Goal: Contribute content: Add original content to the website for others to see

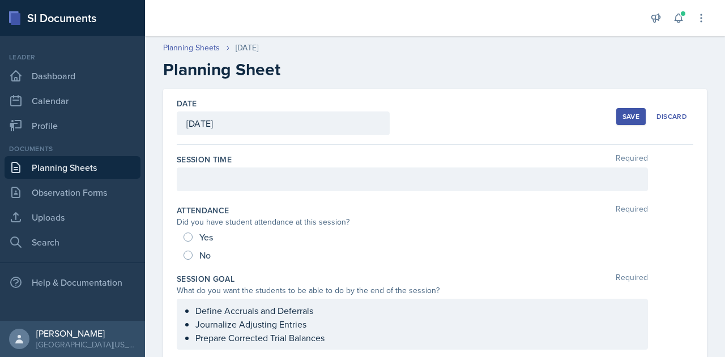
scroll to position [581, 0]
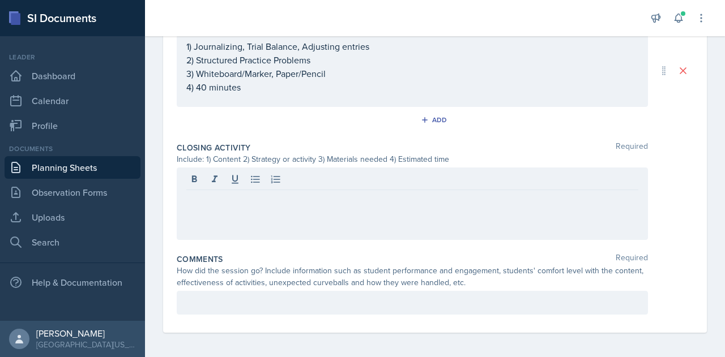
click at [215, 204] on div at bounding box center [412, 204] width 471 height 72
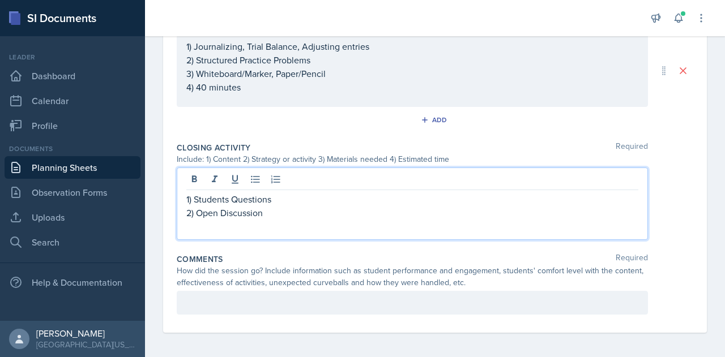
click at [260, 228] on p at bounding box center [412, 227] width 452 height 14
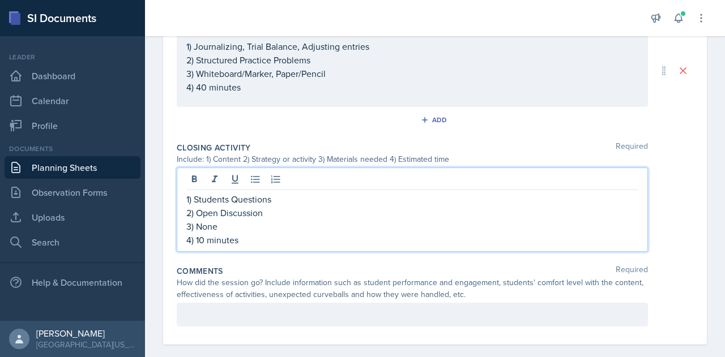
scroll to position [593, 0]
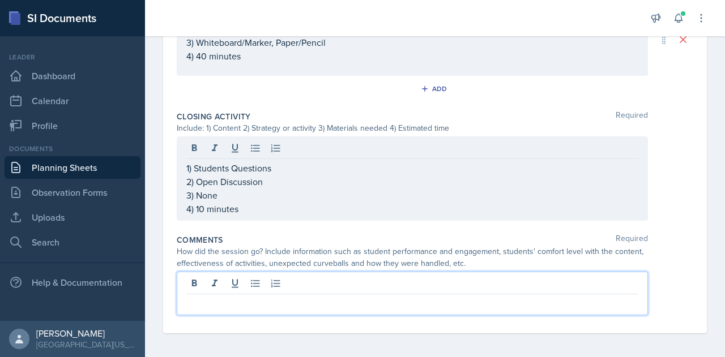
click at [266, 302] on p at bounding box center [412, 304] width 452 height 14
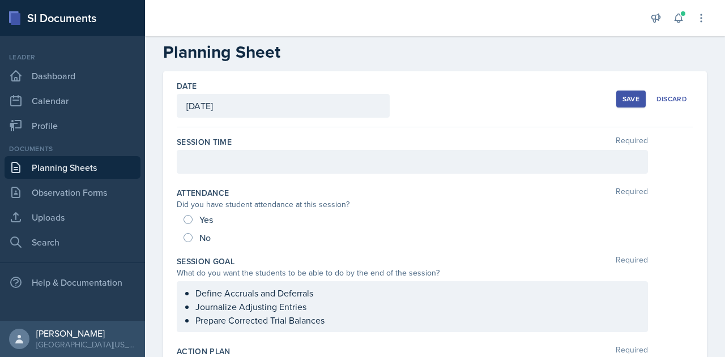
scroll to position [0, 0]
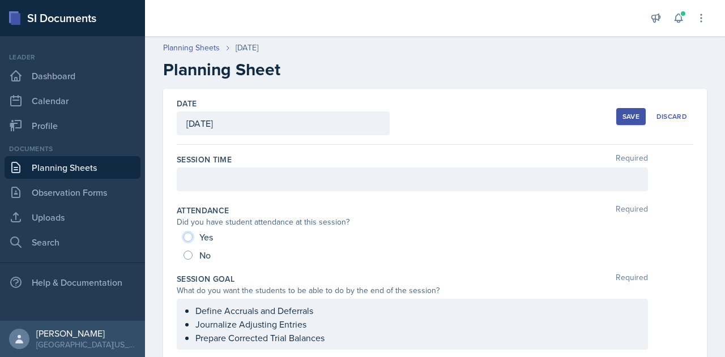
click at [192, 237] on input "Yes" at bounding box center [187, 237] width 9 height 9
radio input "true"
click at [298, 178] on div at bounding box center [412, 180] width 471 height 24
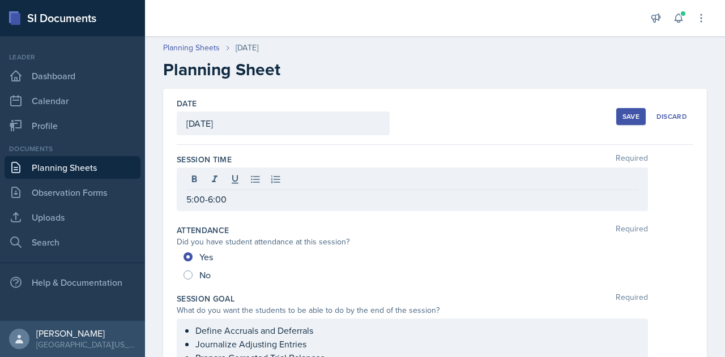
click at [665, 182] on div "5:00-6:00" at bounding box center [435, 190] width 516 height 44
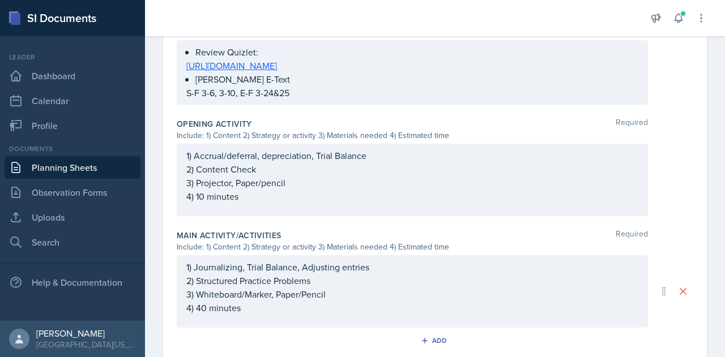
scroll to position [581, 0]
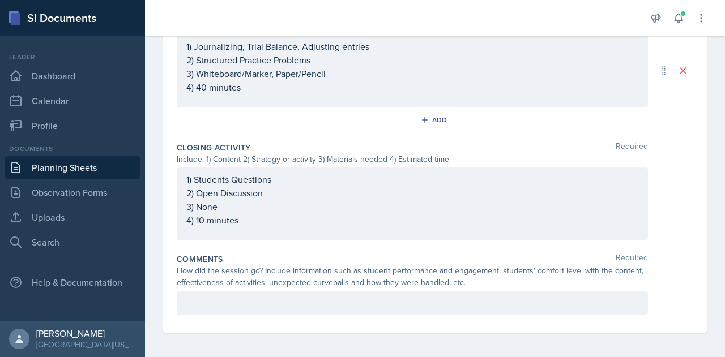
click at [505, 308] on div at bounding box center [412, 303] width 471 height 24
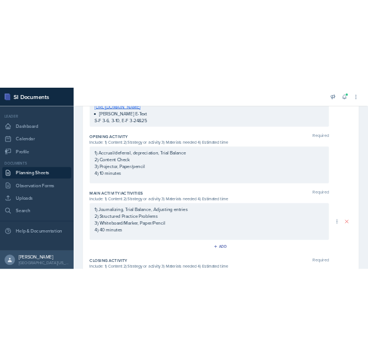
scroll to position [601, 0]
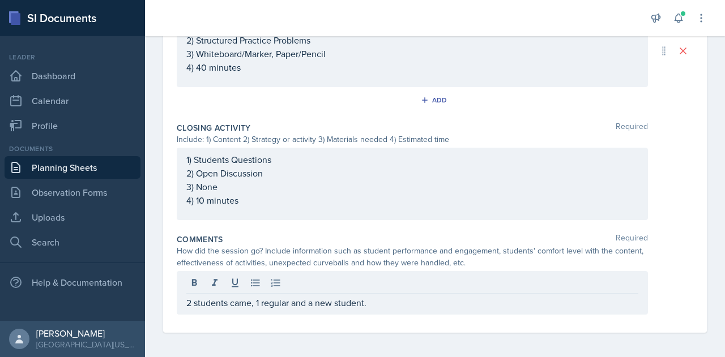
click at [493, 307] on div "2 students came, 1 regular and a new student." at bounding box center [412, 293] width 471 height 44
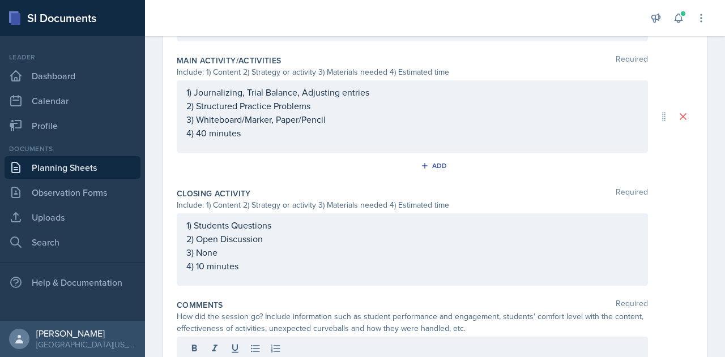
scroll to position [615, 0]
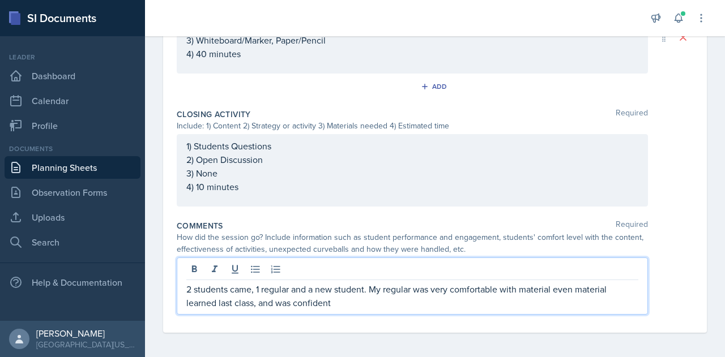
click at [373, 306] on p "2 students came, 1 regular and a new student. My regular was very comfortable w…" at bounding box center [412, 296] width 452 height 27
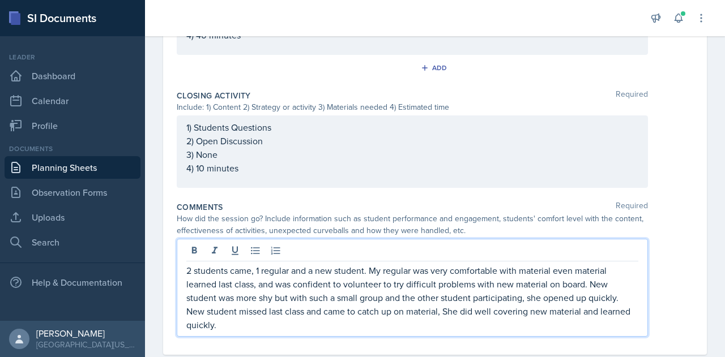
scroll to position [656, 0]
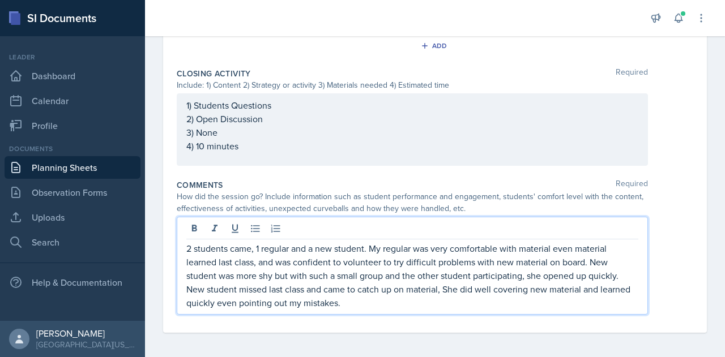
click at [413, 300] on p "2 students came, 1 regular and a new student. My regular was very comfortable w…" at bounding box center [412, 276] width 452 height 68
click at [483, 305] on p "2 students came, 1 regular and a new student. My regular was very comfortable w…" at bounding box center [412, 276] width 452 height 68
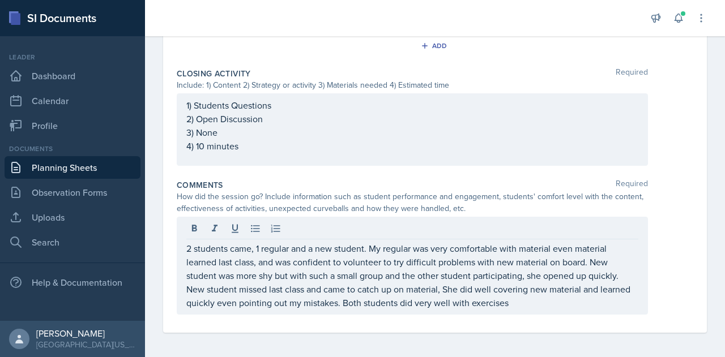
click at [550, 310] on div "2 students came, 1 regular and a new student. My regular was very comfortable w…" at bounding box center [412, 266] width 471 height 98
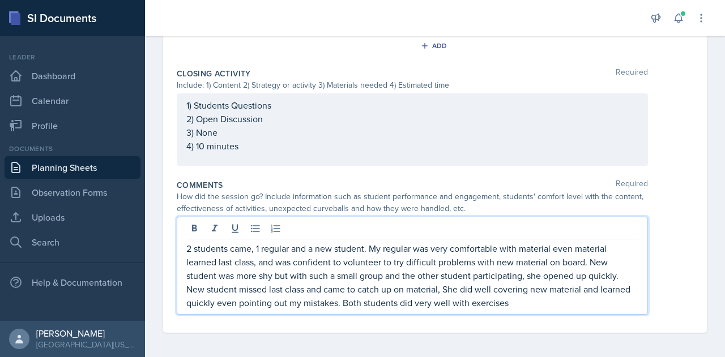
click at [570, 301] on p "2 students came, 1 regular and a new student. My regular was very comfortable w…" at bounding box center [412, 276] width 452 height 68
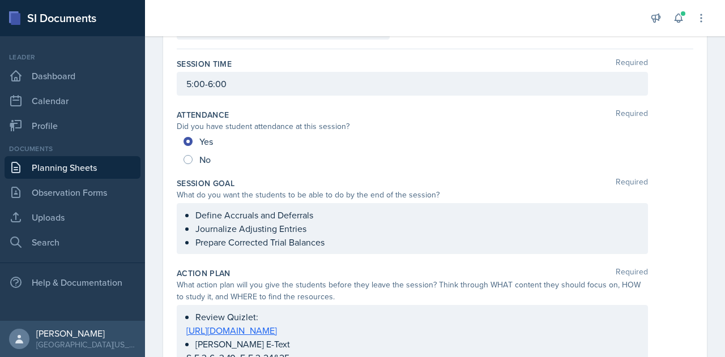
scroll to position [0, 0]
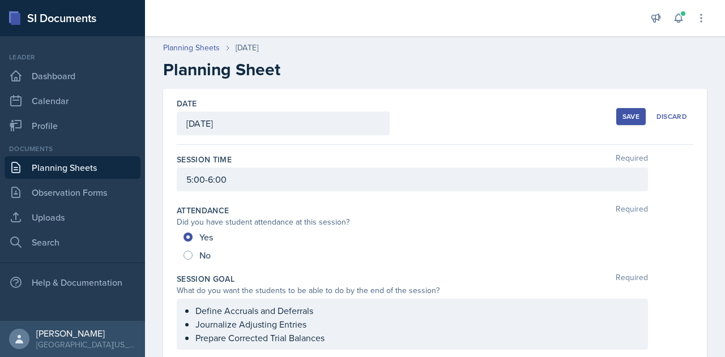
click at [622, 118] on div "Save" at bounding box center [630, 116] width 17 height 9
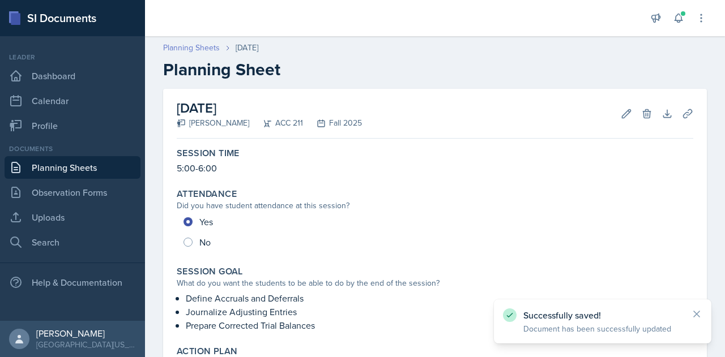
click at [195, 53] on link "Planning Sheets" at bounding box center [191, 48] width 57 height 12
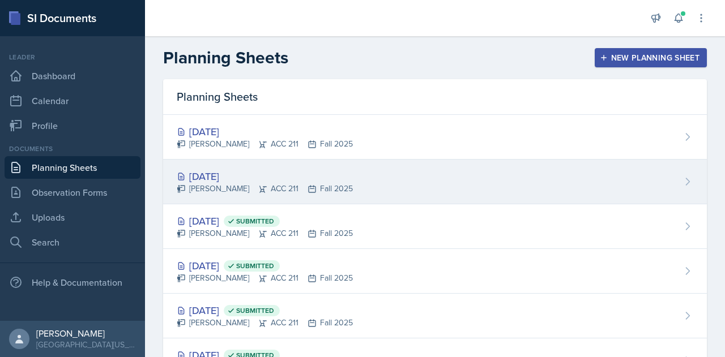
click at [307, 185] on icon at bounding box center [311, 189] width 9 height 9
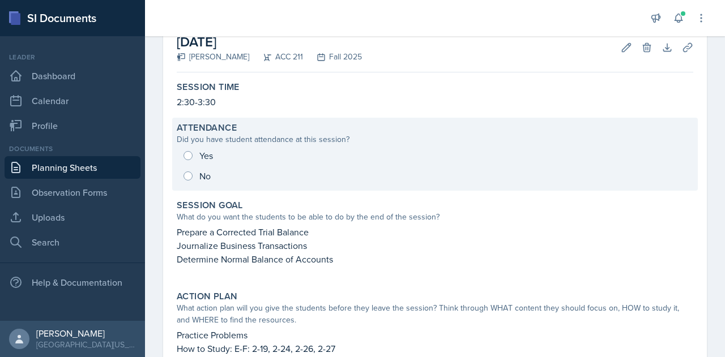
scroll to position [67, 0]
click at [184, 156] on div "Yes No" at bounding box center [435, 165] width 516 height 41
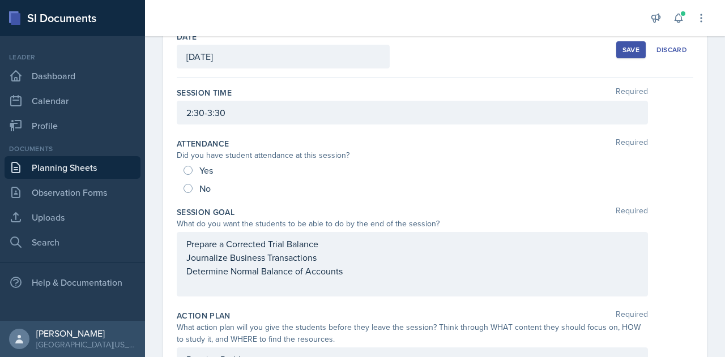
scroll to position [62, 0]
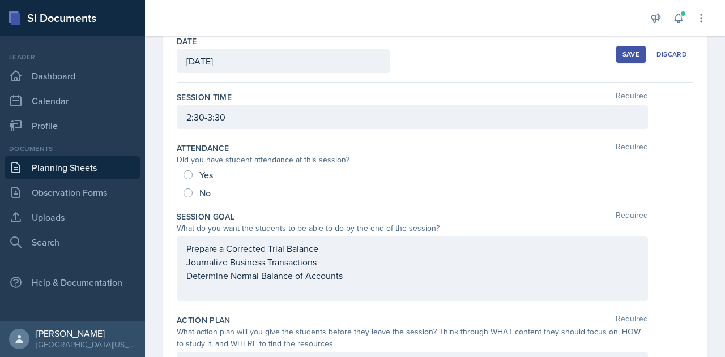
click at [190, 178] on div "Yes" at bounding box center [199, 175] width 32 height 18
click at [189, 174] on input "Yes" at bounding box center [187, 174] width 9 height 9
radio input "true"
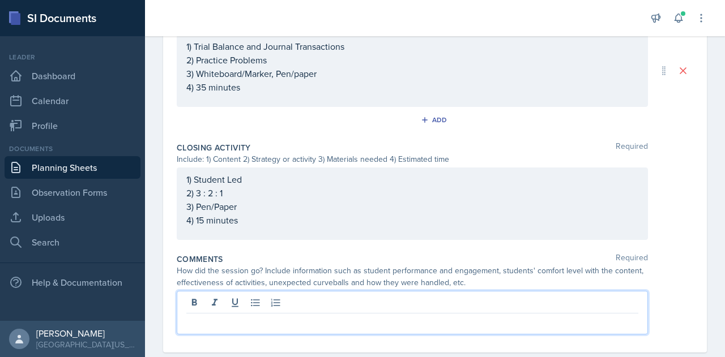
scroll to position [615, 0]
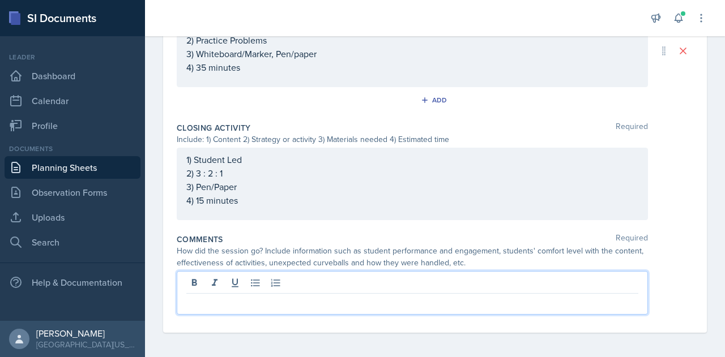
click at [260, 296] on p at bounding box center [412, 303] width 452 height 14
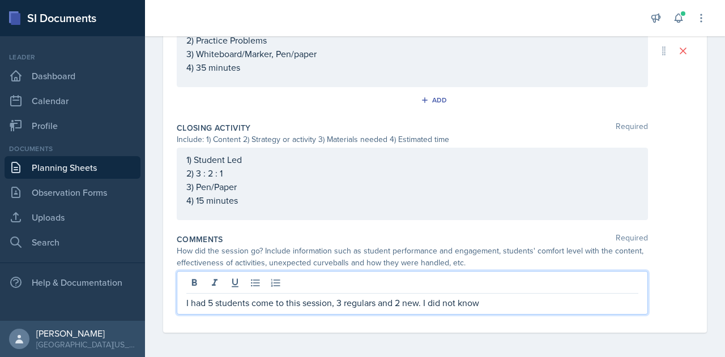
click at [504, 306] on p "I had 5 students come to this session, 3 regulars and 2 new. I did not know" at bounding box center [412, 303] width 452 height 14
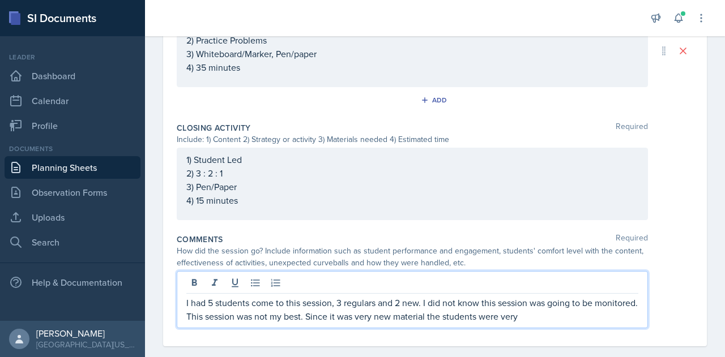
click at [568, 318] on p "I had 5 students come to this session, 3 regulars and 2 new. I did not know thi…" at bounding box center [412, 309] width 452 height 27
click at [575, 318] on p "I had 5 students come to this session, 3 regulars and 2 new. I did not know thi…" at bounding box center [412, 309] width 452 height 27
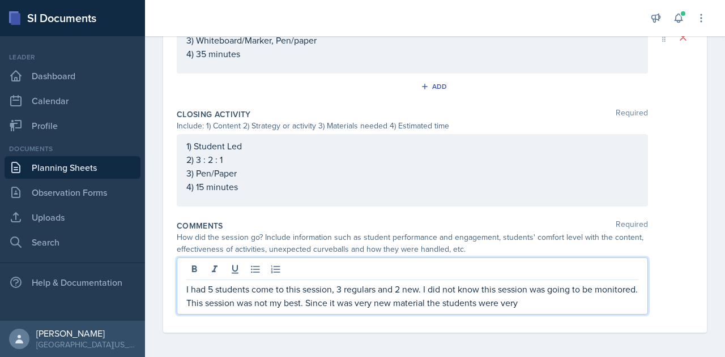
click at [583, 305] on p "I had 5 students come to this session, 3 regulars and 2 new. I did not know thi…" at bounding box center [412, 296] width 452 height 27
click at [575, 302] on p "I had 5 students come to this session, 3 regulars and 2 new. I did not know thi…" at bounding box center [412, 296] width 452 height 27
click at [583, 303] on p "I had 5 students come to this session, 3 regulars and 2 new. I did not know thi…" at bounding box center [412, 296] width 452 height 27
click at [584, 303] on p "I had 5 students come to this session, 3 regulars and 2 new. I did not know thi…" at bounding box center [412, 296] width 452 height 27
click at [578, 301] on p "I had 5 students come to this session, 3 regulars and 2 new. I did not know thi…" at bounding box center [412, 296] width 452 height 27
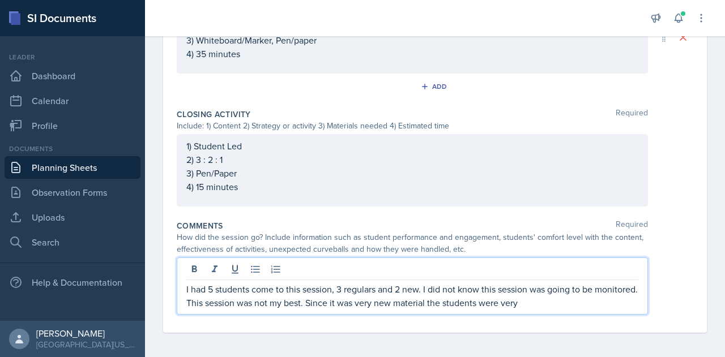
click at [575, 302] on p "I had 5 students come to this session, 3 regulars and 2 new. I did not know thi…" at bounding box center [412, 296] width 452 height 27
click at [581, 300] on p "I had 5 students come to this session, 3 regulars and 2 new. I did not know thi…" at bounding box center [412, 296] width 452 height 27
click at [582, 300] on p "I had 5 students come to this session, 3 regulars and 2 new. I did not know thi…" at bounding box center [412, 296] width 452 height 27
click at [580, 302] on p "I had 5 students come to this session, 3 regulars and 2 new. I did not know thi…" at bounding box center [412, 296] width 452 height 27
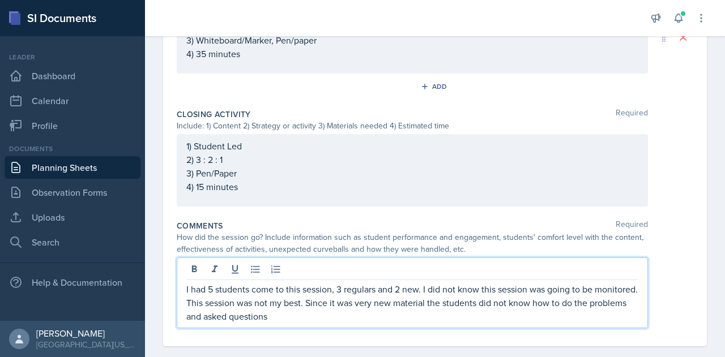
scroll to position [642, 0]
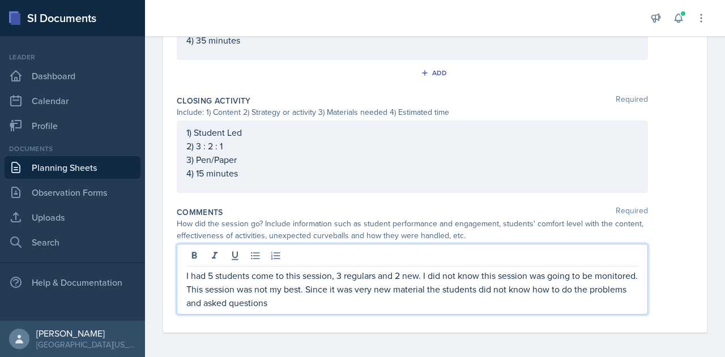
click at [533, 304] on p "I had 5 students come to this session, 3 regulars and 2 new. I did not know thi…" at bounding box center [412, 289] width 452 height 41
click at [514, 304] on p "I had 5 students come to this session, 3 regulars and 2 new. I did not know thi…" at bounding box center [412, 289] width 452 height 41
click at [485, 305] on p "I had 5 students come to this session, 3 regulars and 2 new. I did not know thi…" at bounding box center [412, 289] width 452 height 41
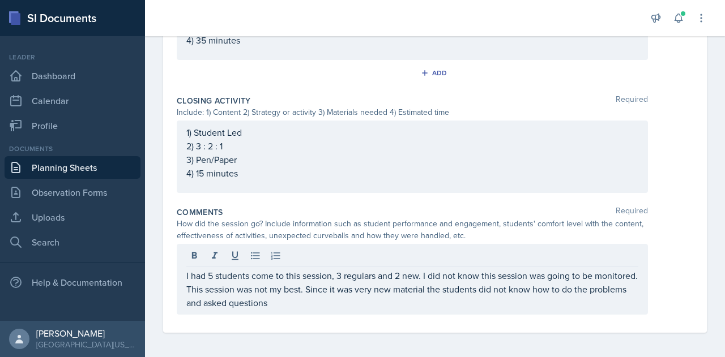
click at [471, 307] on div "I had 5 students come to this session, 3 regulars and 2 new. I did not know thi…" at bounding box center [412, 279] width 471 height 71
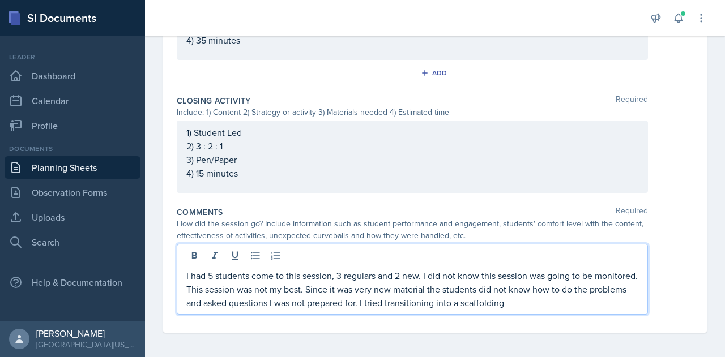
click at [584, 305] on p "I had 5 students come to this session, 3 regulars and 2 new. I did not know thi…" at bounding box center [412, 289] width 452 height 41
click at [303, 310] on p "I had 5 students come to this session, 3 regulars and 2 new. I did not know thi…" at bounding box center [412, 289] width 452 height 41
click at [285, 310] on p "I had 5 students come to this session, 3 regulars and 2 new. I did not know thi…" at bounding box center [412, 289] width 452 height 41
click at [276, 310] on p "I had 5 students come to this session, 3 regulars and 2 new. I did not know thi…" at bounding box center [412, 289] width 452 height 41
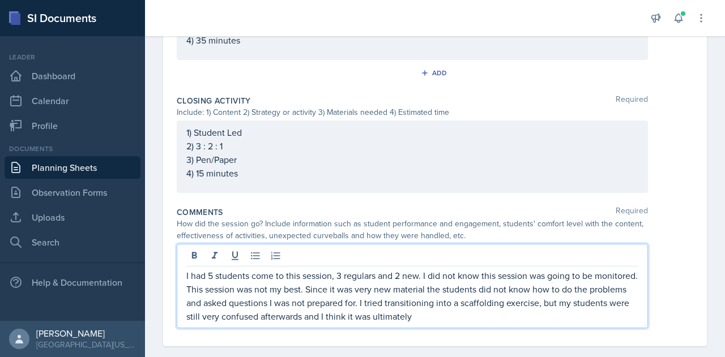
click at [514, 317] on p "I had 5 students come to this session, 3 regulars and 2 new. I did not know thi…" at bounding box center [412, 296] width 452 height 54
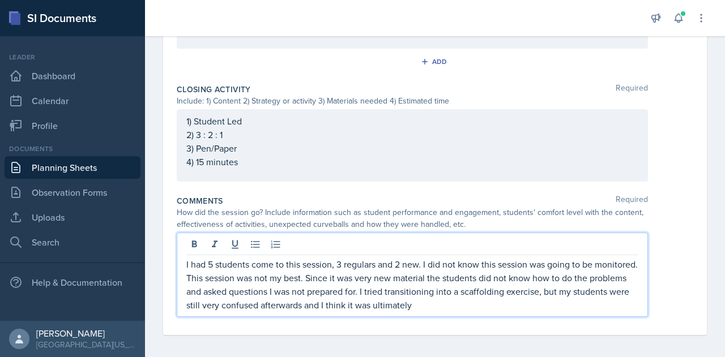
scroll to position [656, 0]
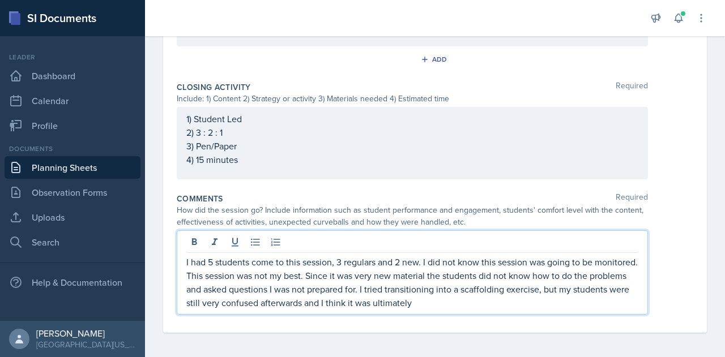
click at [509, 301] on p "I had 5 students come to this session, 3 regulars and 2 new. I did not know thi…" at bounding box center [412, 282] width 452 height 54
click at [501, 302] on p "I had 5 students come to this session, 3 regulars and 2 new. I did not know thi…" at bounding box center [412, 282] width 452 height 54
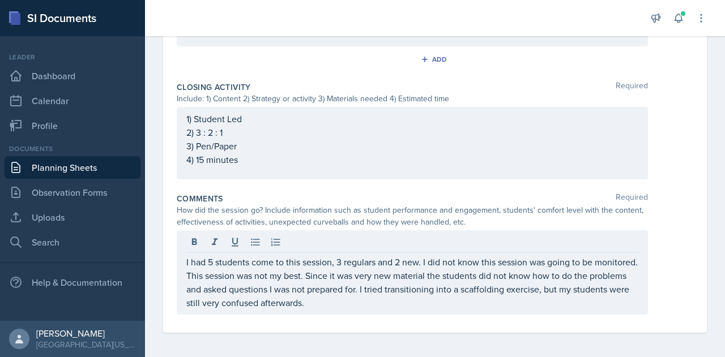
click at [661, 274] on div "I had 5 students come to this session, 3 regulars and 2 new. I did not know thi…" at bounding box center [435, 272] width 516 height 84
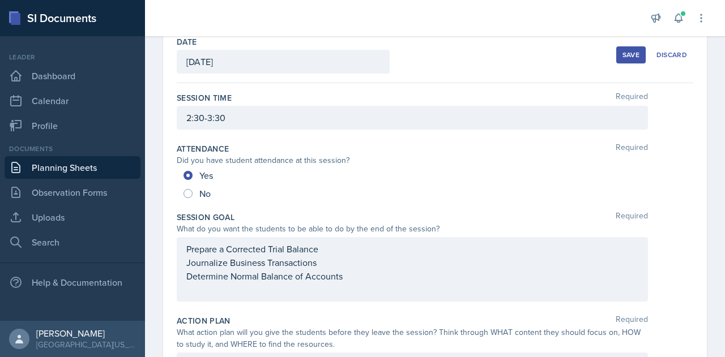
scroll to position [0, 0]
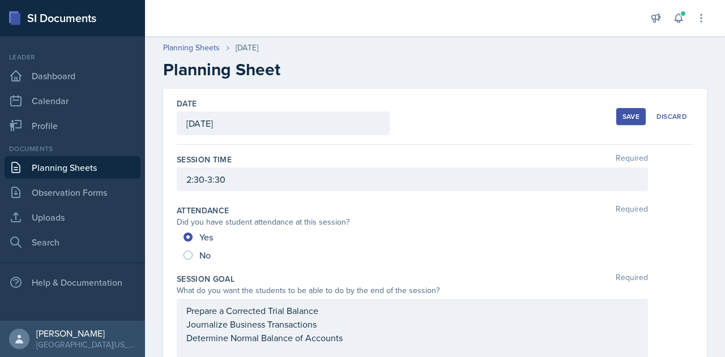
click at [616, 119] on button "Save" at bounding box center [630, 116] width 29 height 17
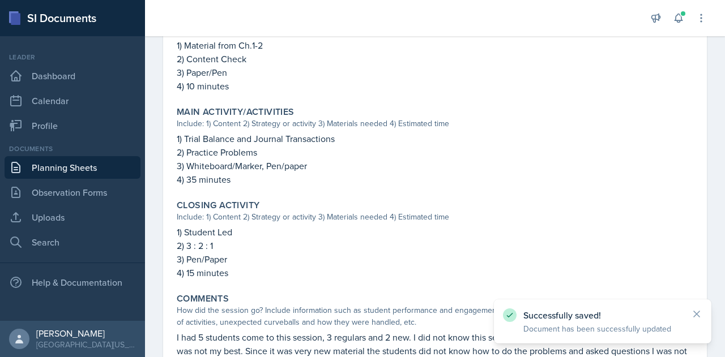
scroll to position [541, 0]
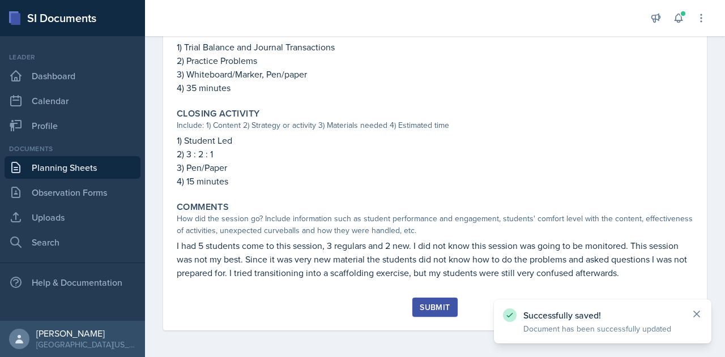
click at [699, 314] on icon at bounding box center [696, 314] width 11 height 11
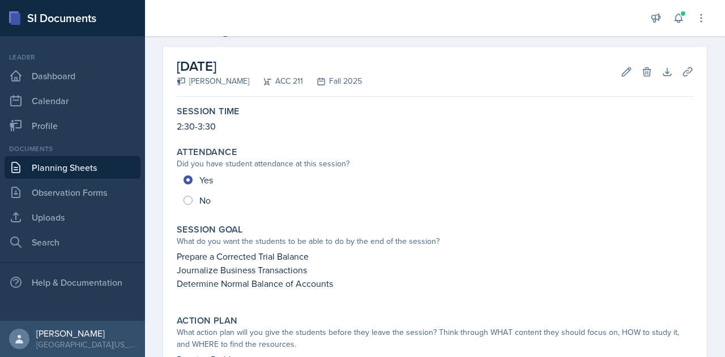
scroll to position [0, 0]
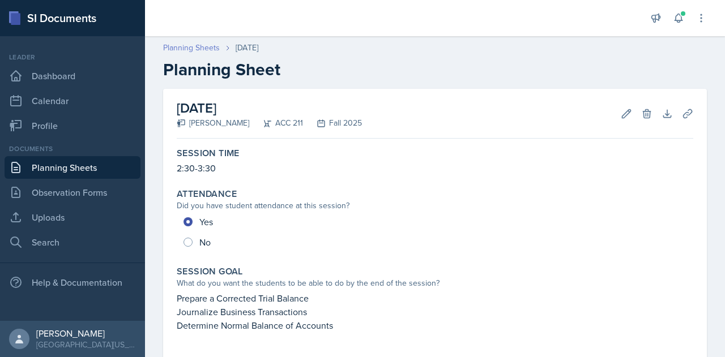
click at [192, 50] on link "Planning Sheets" at bounding box center [191, 48] width 57 height 12
